Goal: Task Accomplishment & Management: Complete application form

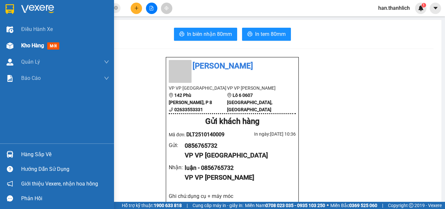
click at [7, 48] on img at bounding box center [10, 45] width 7 height 7
click at [7, 45] on img at bounding box center [10, 45] width 7 height 7
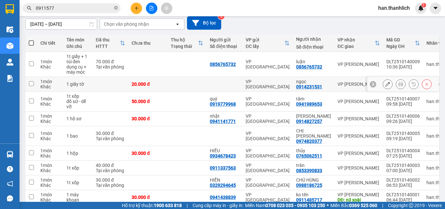
scroll to position [99, 0]
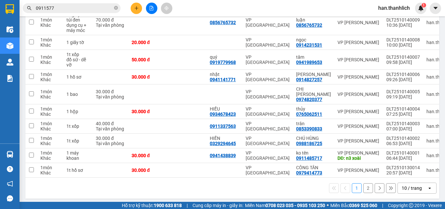
click at [408, 186] on div "10 / trang" at bounding box center [411, 188] width 20 height 7
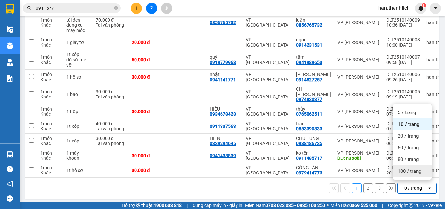
click at [422, 172] on div "100 / trang" at bounding box center [411, 171] width 39 height 12
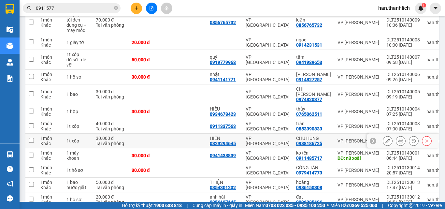
scroll to position [143, 0]
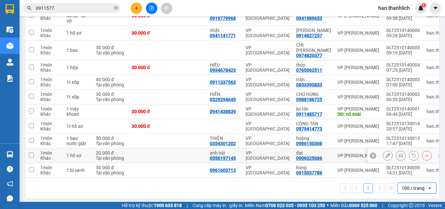
click at [182, 151] on td at bounding box center [186, 155] width 39 height 15
checkbox input "true"
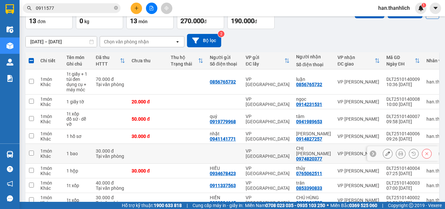
scroll to position [0, 0]
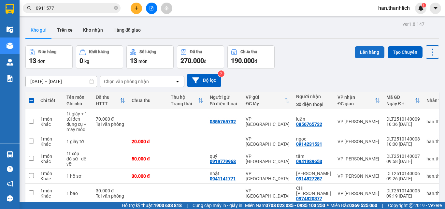
click at [370, 51] on button "Lên hàng" at bounding box center [369, 52] width 30 height 12
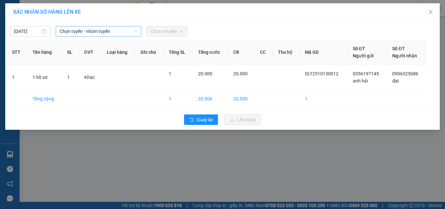
click at [87, 31] on span "Chọn tuyến - nhóm tuyến" at bounding box center [99, 31] width 78 height 10
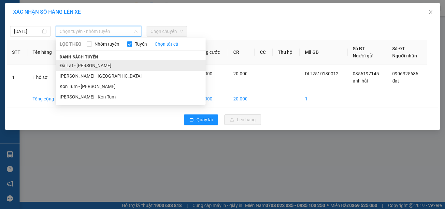
click at [87, 66] on li "Đà Lạt - [PERSON_NAME]" at bounding box center [131, 65] width 150 height 10
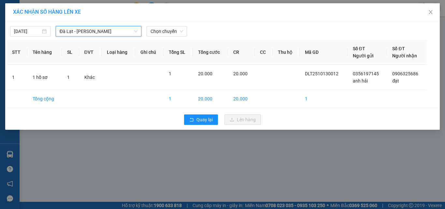
click at [162, 37] on div "[DATE] [GEOGRAPHIC_DATA] - Phan Thiết [GEOGRAPHIC_DATA] - Phan Thiết LỌC THEO N…" at bounding box center [222, 75] width 434 height 108
click at [169, 31] on span "Chọn chuyến" at bounding box center [166, 31] width 33 height 10
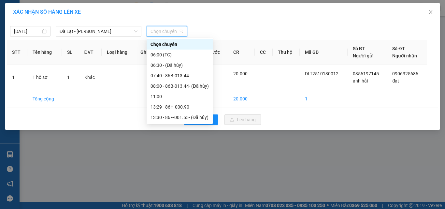
click at [170, 48] on div "Chọn chuyến" at bounding box center [179, 44] width 66 height 10
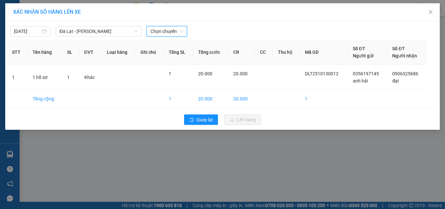
drag, startPoint x: 170, startPoint y: 26, endPoint x: 168, endPoint y: 36, distance: 10.6
click at [170, 28] on div "Chọn chuyến" at bounding box center [166, 31] width 40 height 10
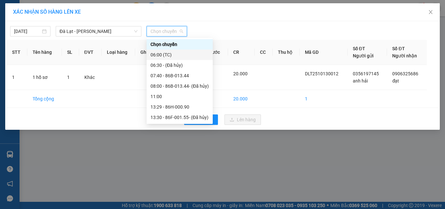
click at [163, 54] on div "06:00 (TC)" at bounding box center [179, 54] width 58 height 7
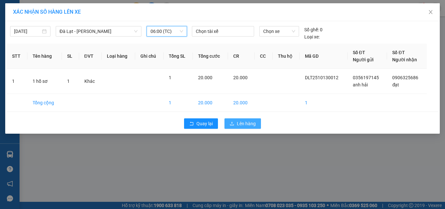
click at [242, 125] on span "Lên hàng" at bounding box center [246, 123] width 19 height 7
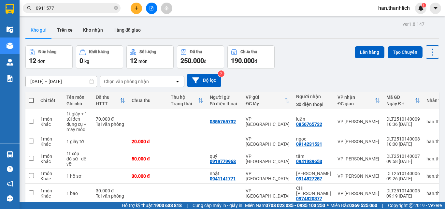
click at [31, 102] on span at bounding box center [31, 100] width 5 height 5
click at [31, 97] on input "checkbox" at bounding box center [31, 97] width 0 height 0
checkbox input "true"
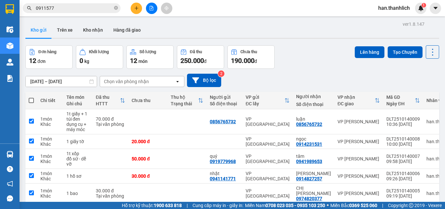
checkbox input "true"
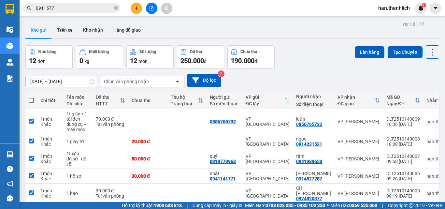
checkbox input "true"
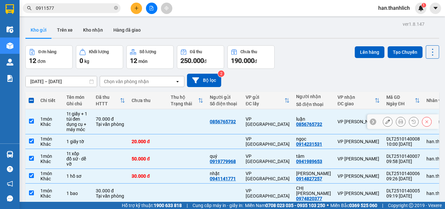
click at [181, 119] on td at bounding box center [186, 121] width 39 height 25
checkbox input "false"
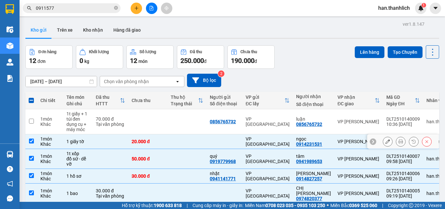
click at [174, 139] on td at bounding box center [186, 141] width 39 height 15
checkbox input "false"
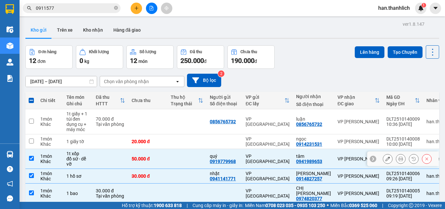
click at [169, 162] on td at bounding box center [186, 159] width 39 height 20
checkbox input "false"
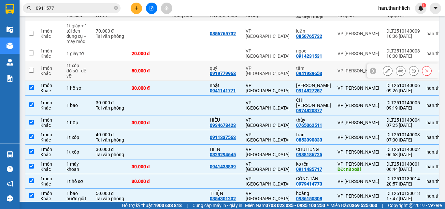
scroll to position [98, 0]
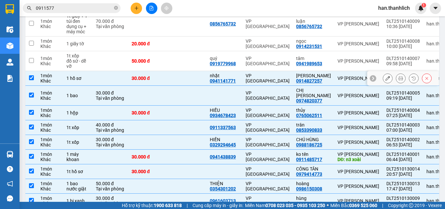
click at [185, 78] on td at bounding box center [186, 78] width 39 height 15
checkbox input "false"
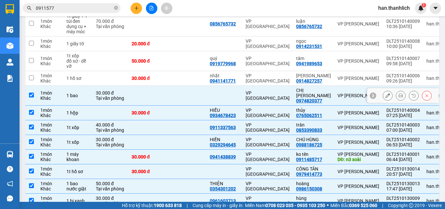
click at [181, 89] on td at bounding box center [186, 96] width 39 height 20
checkbox input "false"
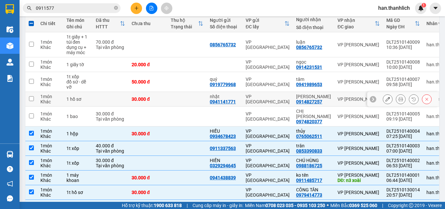
scroll to position [0, 0]
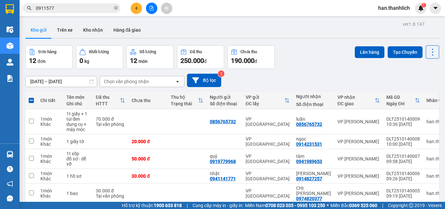
click at [380, 44] on div "ver 1.8.147 Kho gửi Trên xe Kho nhận Hàng đã giao Đơn hàng 12 đơn Khối lượng 0 …" at bounding box center [232, 175] width 419 height 310
click at [358, 51] on button "Lên hàng" at bounding box center [369, 52] width 30 height 12
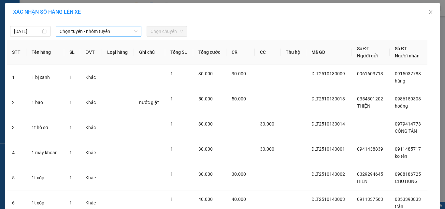
click at [113, 29] on span "Chọn tuyến - nhóm tuyến" at bounding box center [99, 31] width 78 height 10
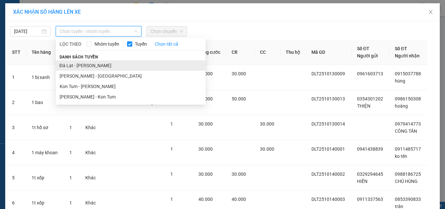
click at [98, 67] on li "Đà Lạt - [PERSON_NAME]" at bounding box center [131, 65] width 150 height 10
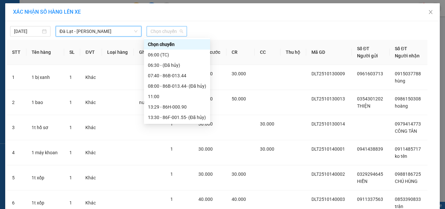
drag, startPoint x: 166, startPoint y: 31, endPoint x: 163, endPoint y: 34, distance: 4.7
click at [165, 31] on span "Chọn chuyến" at bounding box center [166, 31] width 33 height 10
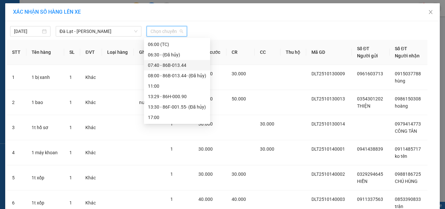
click at [171, 63] on div "07:40 - 86B-013.44" at bounding box center [177, 65] width 58 height 7
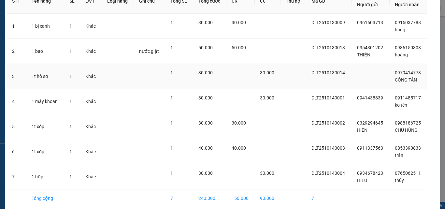
scroll to position [83, 0]
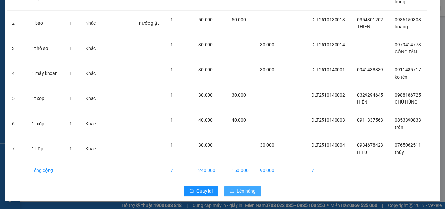
click at [247, 189] on span "Lên hàng" at bounding box center [246, 190] width 19 height 7
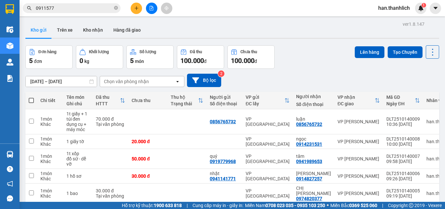
scroll to position [30, 0]
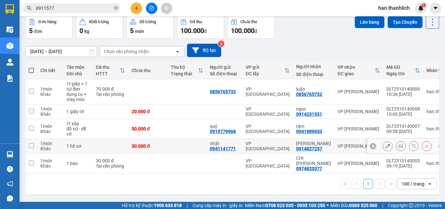
click at [180, 148] on td at bounding box center [186, 146] width 39 height 15
checkbox input "true"
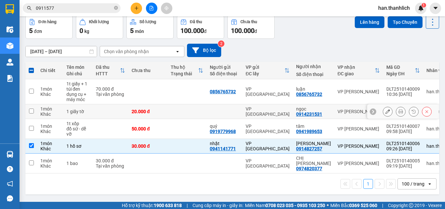
click at [209, 115] on td at bounding box center [224, 111] width 36 height 15
checkbox input "true"
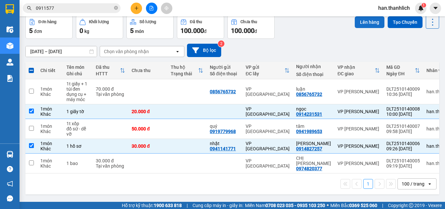
click at [362, 21] on button "Lên hàng" at bounding box center [369, 22] width 30 height 12
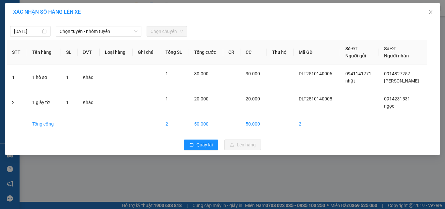
click at [104, 37] on div "[DATE] Chọn tuyến - nhóm tuyến Chọn chuyến STT Tên hàng SL ĐVT Loại hàng Ghi ch…" at bounding box center [222, 87] width 434 height 133
click at [106, 32] on span "Chọn tuyến - nhóm tuyến" at bounding box center [99, 31] width 78 height 10
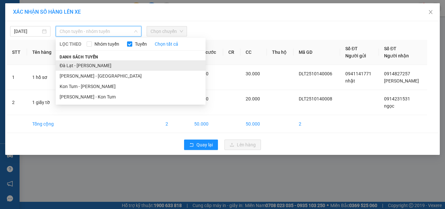
click at [101, 68] on li "Đà Lạt - [PERSON_NAME]" at bounding box center [131, 65] width 150 height 10
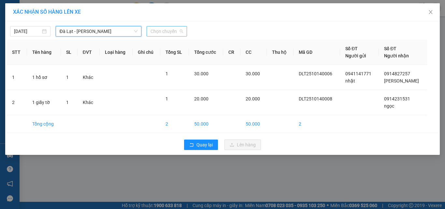
click at [153, 31] on span "Chọn chuyến" at bounding box center [166, 31] width 33 height 10
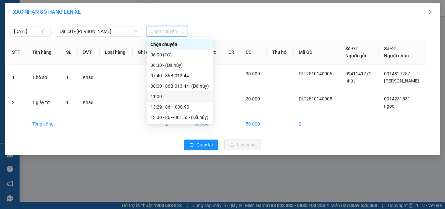
click at [172, 98] on div "11:00" at bounding box center [179, 96] width 58 height 7
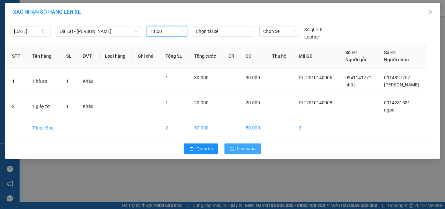
click at [247, 148] on span "Lên hàng" at bounding box center [246, 148] width 19 height 7
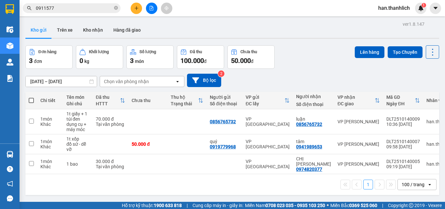
click at [138, 11] on button at bounding box center [136, 8] width 11 height 11
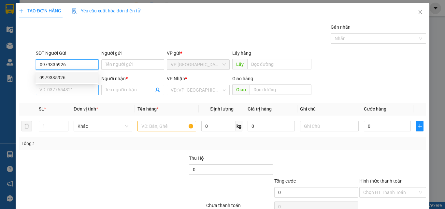
type input "0979335926"
click at [65, 92] on input "SĐT Người Nhận *" at bounding box center [67, 90] width 63 height 10
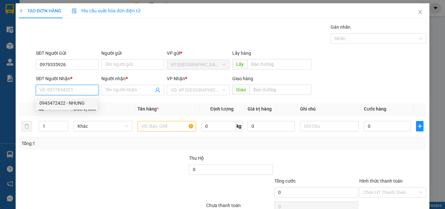
click at [71, 89] on input "SĐT Người Nhận *" at bounding box center [67, 90] width 63 height 10
click at [50, 90] on input "0931877775" at bounding box center [67, 90] width 63 height 10
click at [57, 89] on input "0931877775" at bounding box center [67, 90] width 63 height 10
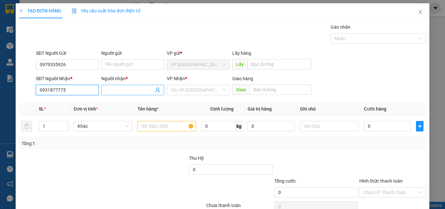
type input "0931877775"
click at [111, 92] on input "Người nhận *" at bounding box center [129, 89] width 48 height 7
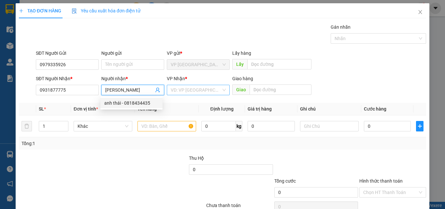
type input "[PERSON_NAME]"
click at [209, 90] on input "search" at bounding box center [196, 90] width 50 height 10
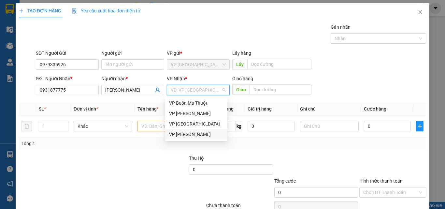
click at [197, 136] on div "VP [PERSON_NAME]" at bounding box center [196, 134] width 54 height 7
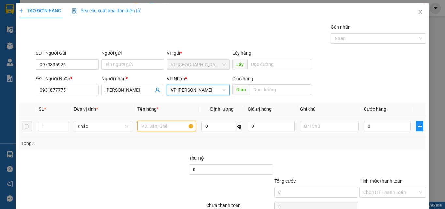
click at [154, 127] on input "text" at bounding box center [166, 126] width 59 height 10
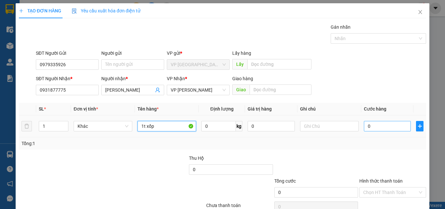
type input "1t xốp"
click at [387, 125] on input "0" at bounding box center [387, 126] width 47 height 10
type input "4"
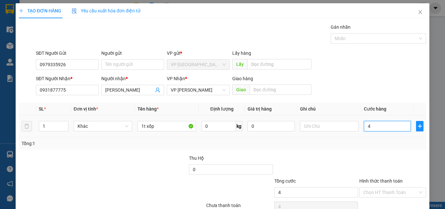
type input "40"
type input "400"
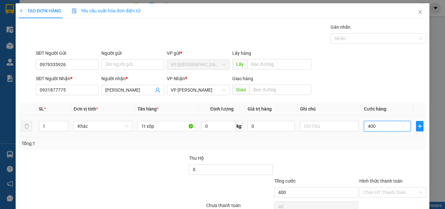
type input "400"
type input "4.000"
type input "40.000"
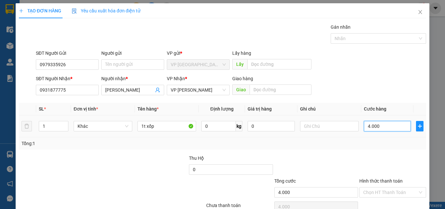
type input "40.000"
click at [373, 158] on div at bounding box center [392, 165] width 68 height 23
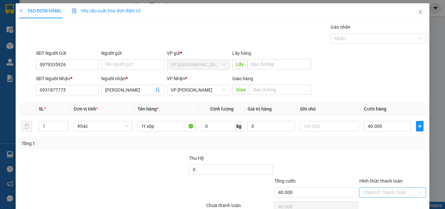
click at [376, 187] on div "Chọn HT Thanh Toán" at bounding box center [392, 192] width 67 height 10
click at [379, 171] on div "Tại văn phòng" at bounding box center [388, 168] width 58 height 7
type input "0"
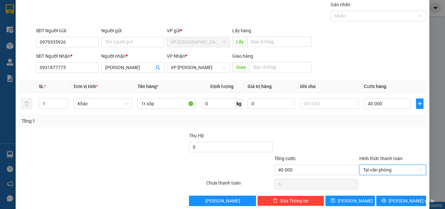
scroll to position [32, 0]
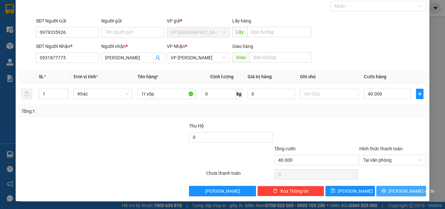
drag, startPoint x: 393, startPoint y: 189, endPoint x: 393, endPoint y: 186, distance: 3.3
click at [393, 188] on span "[PERSON_NAME] và In" at bounding box center [411, 190] width 46 height 7
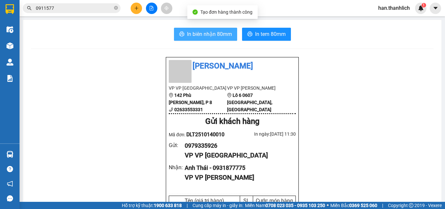
click at [217, 33] on span "In biên nhận 80mm" at bounding box center [209, 34] width 45 height 8
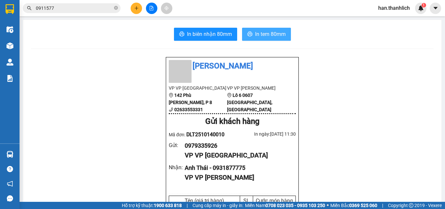
click at [260, 40] on button "In tem 80mm" at bounding box center [266, 34] width 49 height 13
